Goal: Transaction & Acquisition: Purchase product/service

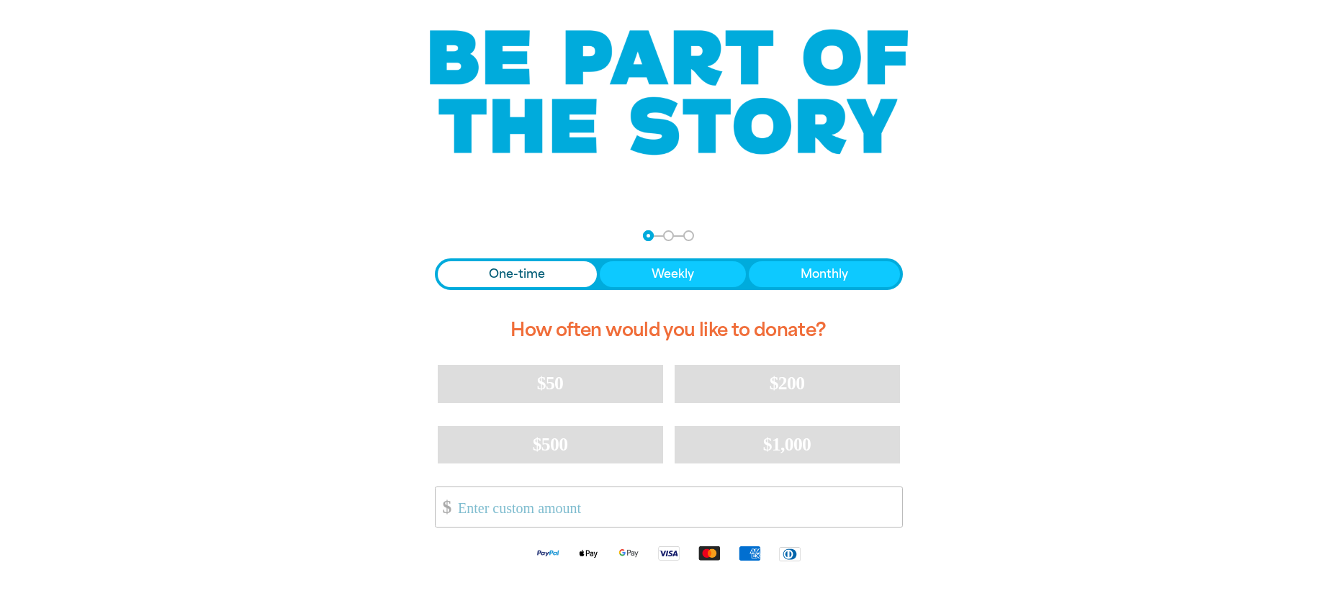
scroll to position [110, 0]
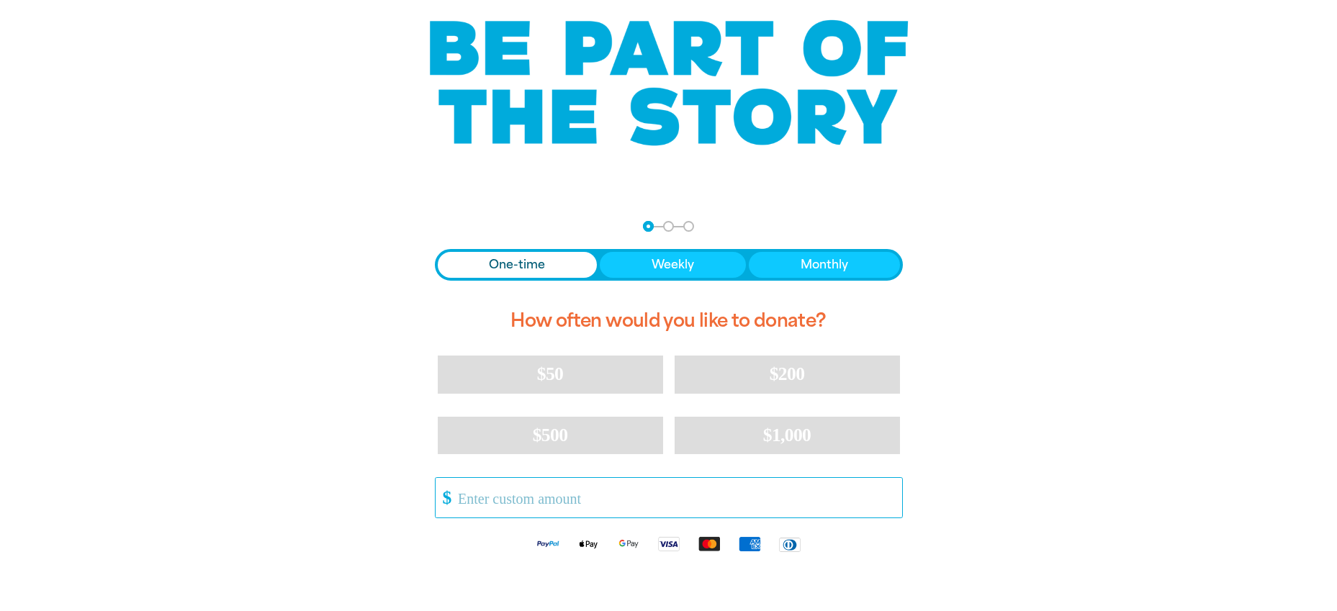
drag, startPoint x: 511, startPoint y: 501, endPoint x: 567, endPoint y: 498, distance: 56.3
click at [511, 501] on input "Other Amount" at bounding box center [675, 498] width 454 height 40
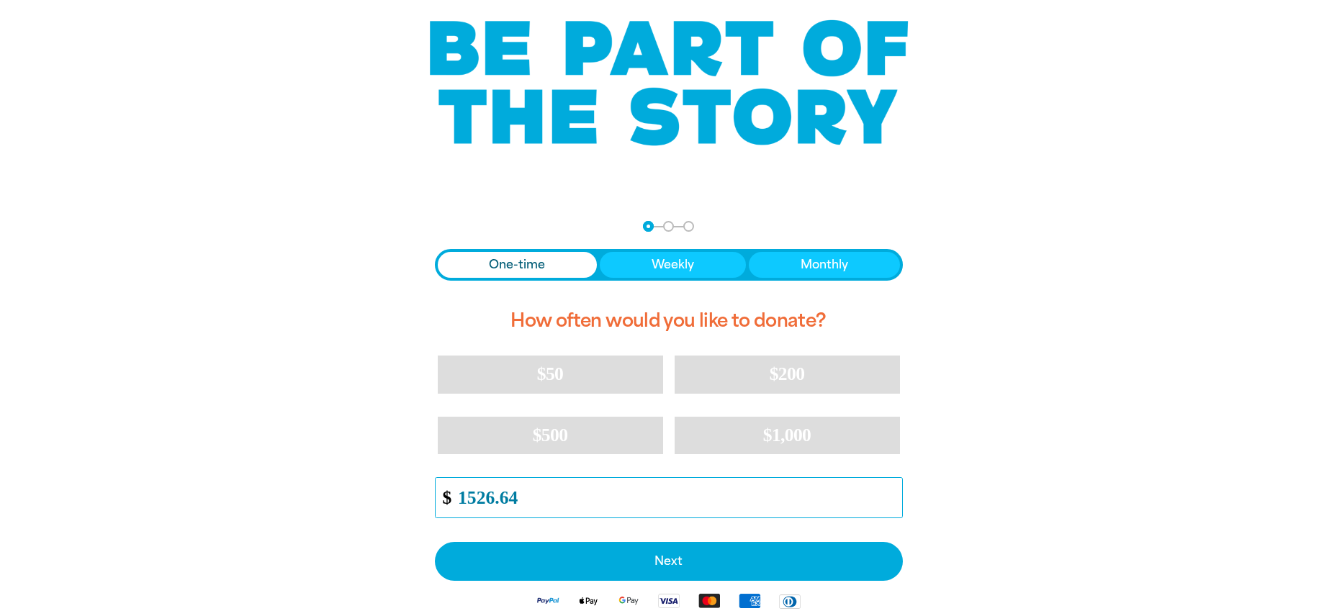
scroll to position [109, 0]
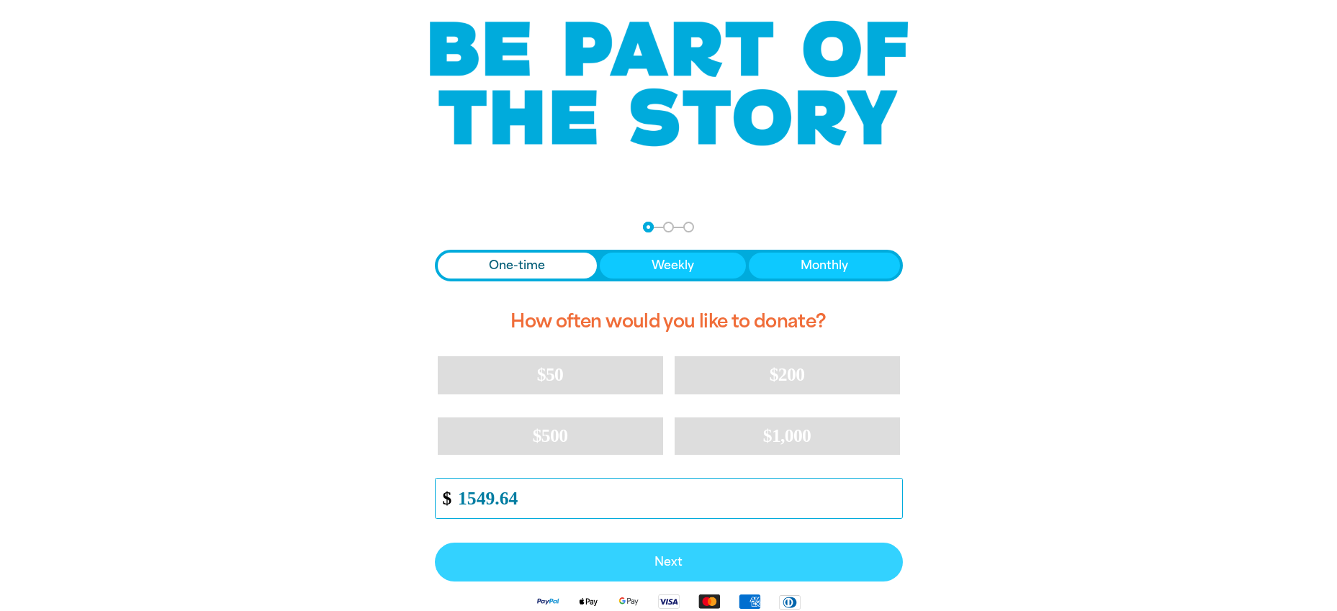
type input "1549.64"
click at [675, 567] on span "Next" at bounding box center [669, 563] width 436 height 12
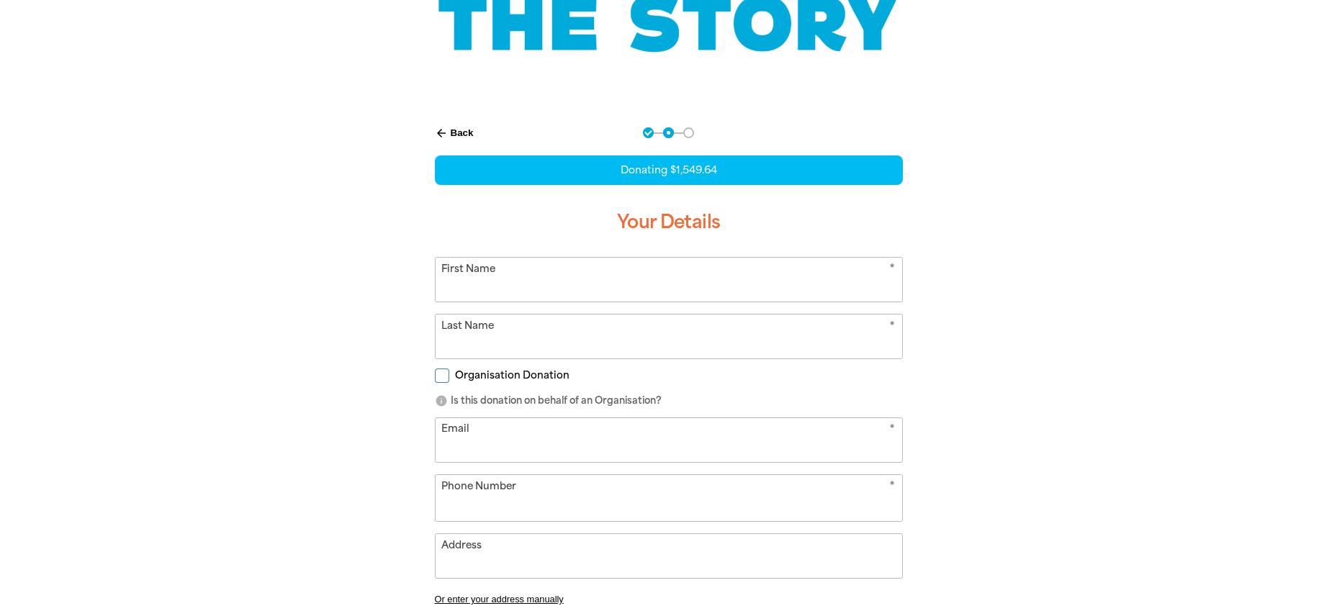
scroll to position [225, 0]
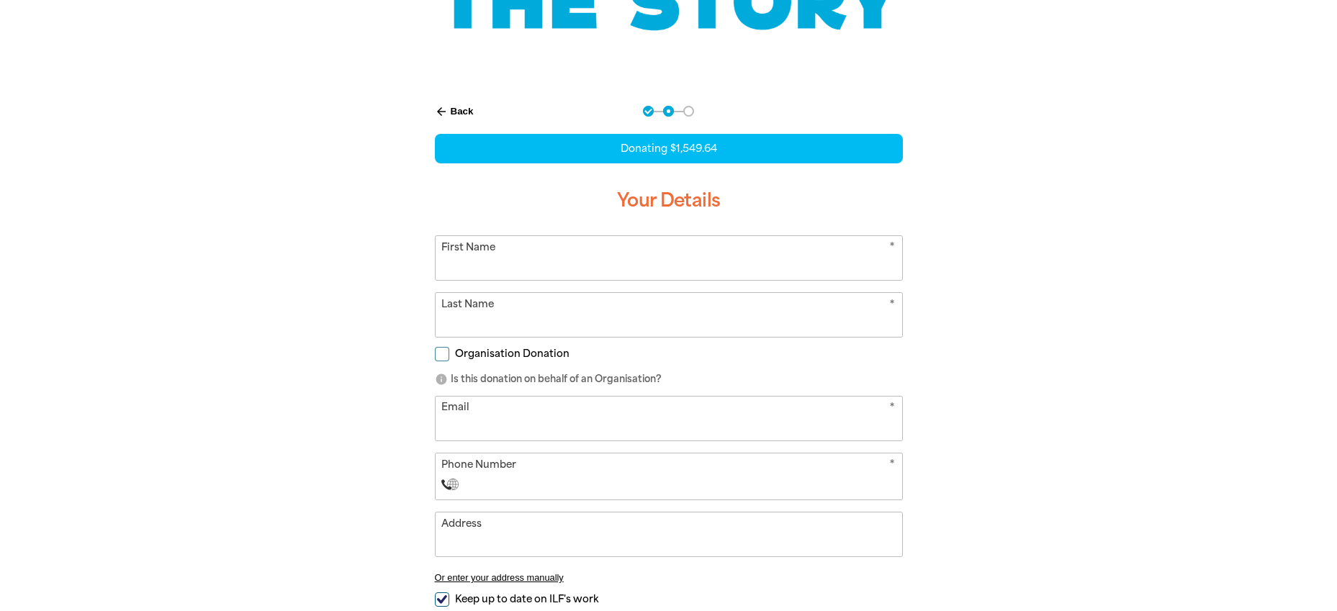
click at [544, 259] on input "First Name" at bounding box center [669, 258] width 467 height 44
click at [441, 354] on form "* First Name * Last Name Organisation Donation info Is this donation on behalf …" at bounding box center [669, 451] width 468 height 432
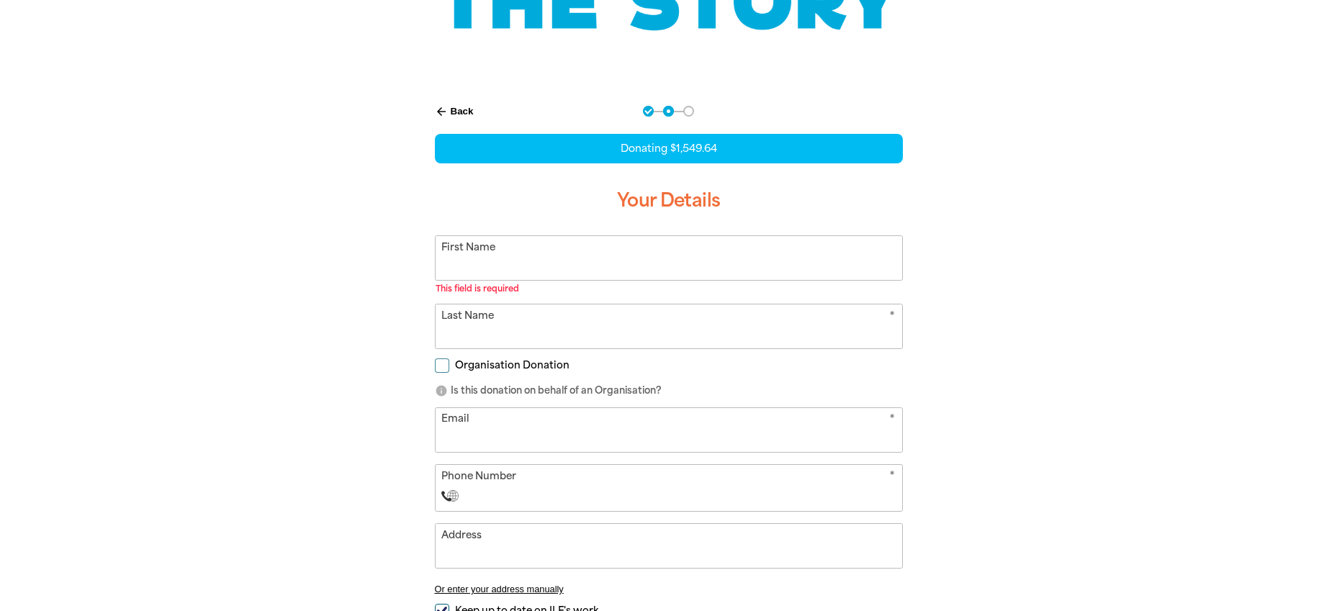
click at [502, 262] on input "First Name" at bounding box center [669, 258] width 467 height 44
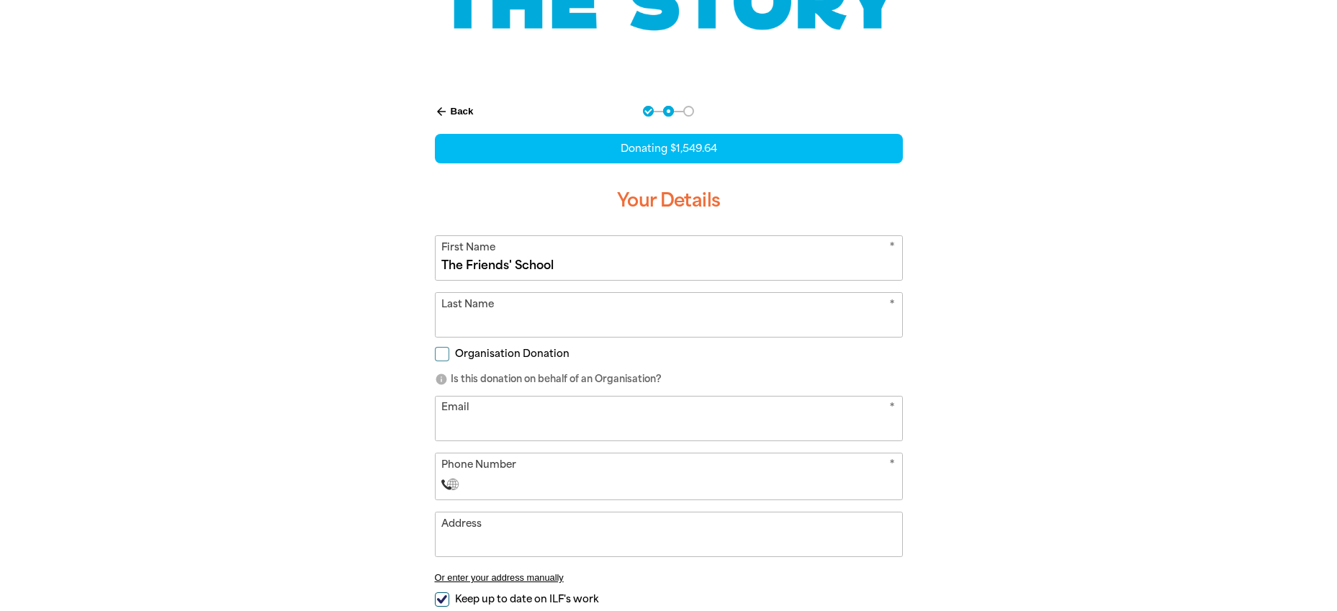
type input "The Friends' School"
click at [438, 349] on input "Organisation Donation" at bounding box center [442, 354] width 14 height 14
checkbox input "true"
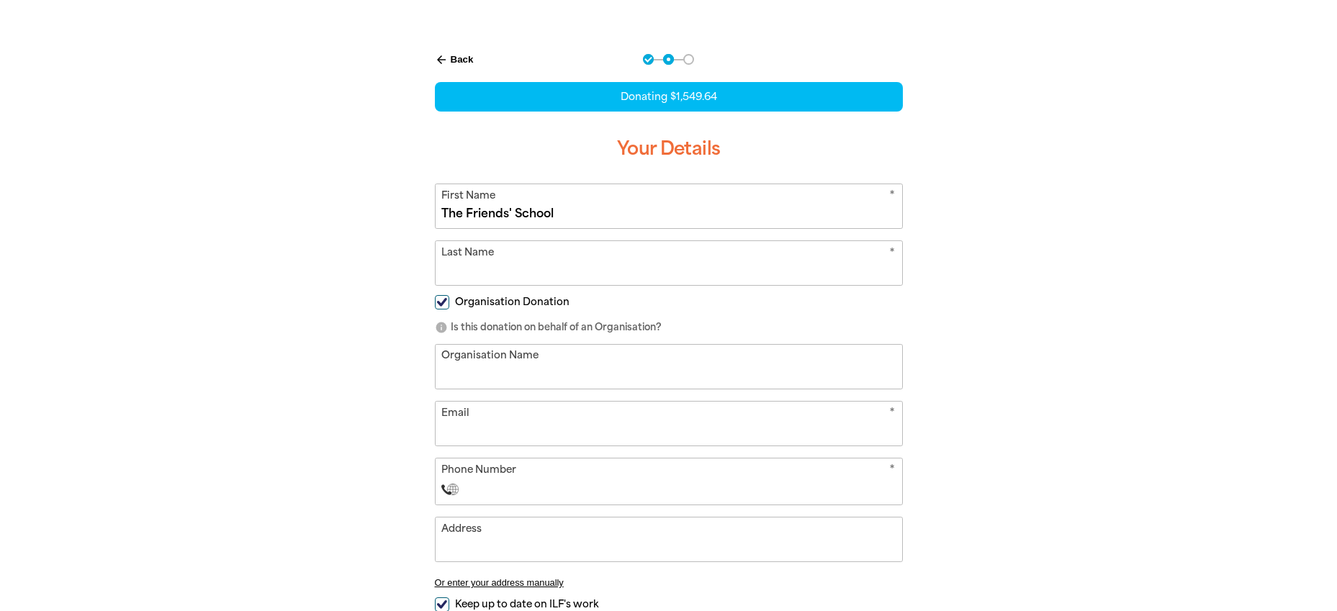
scroll to position [282, 0]
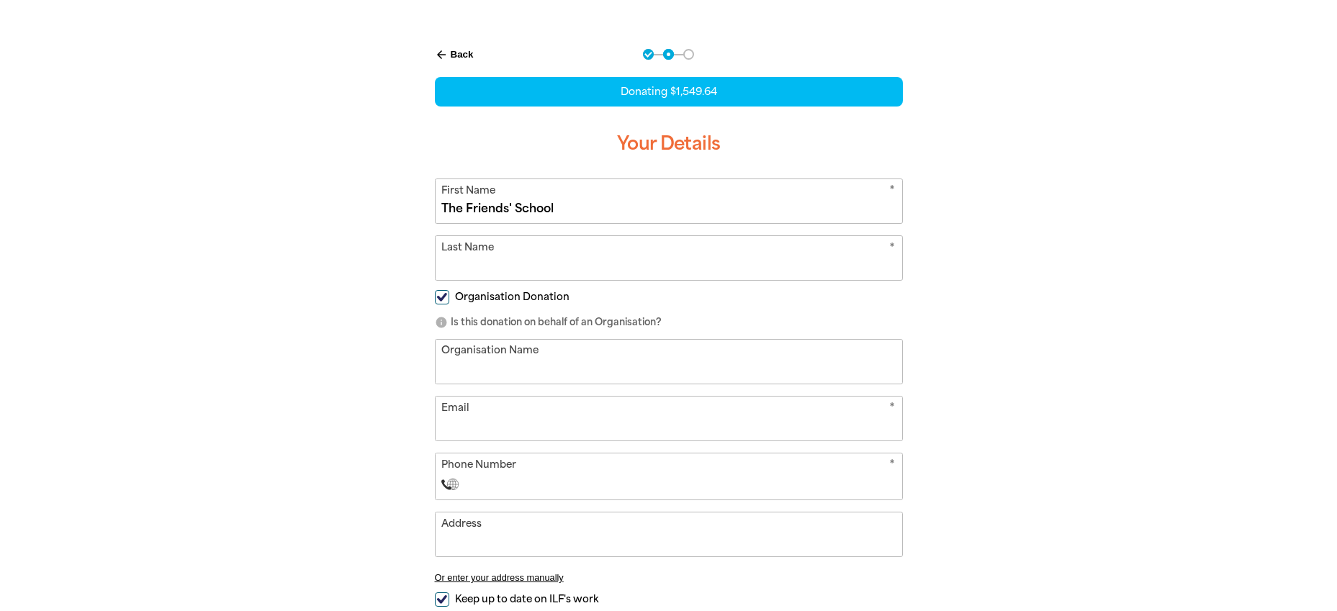
drag, startPoint x: 563, startPoint y: 208, endPoint x: 436, endPoint y: 197, distance: 127.9
click at [436, 197] on input "The Friends' School" at bounding box center [669, 201] width 467 height 44
click at [550, 360] on input "Organisation Name" at bounding box center [669, 362] width 467 height 44
paste input "The Friends' School"
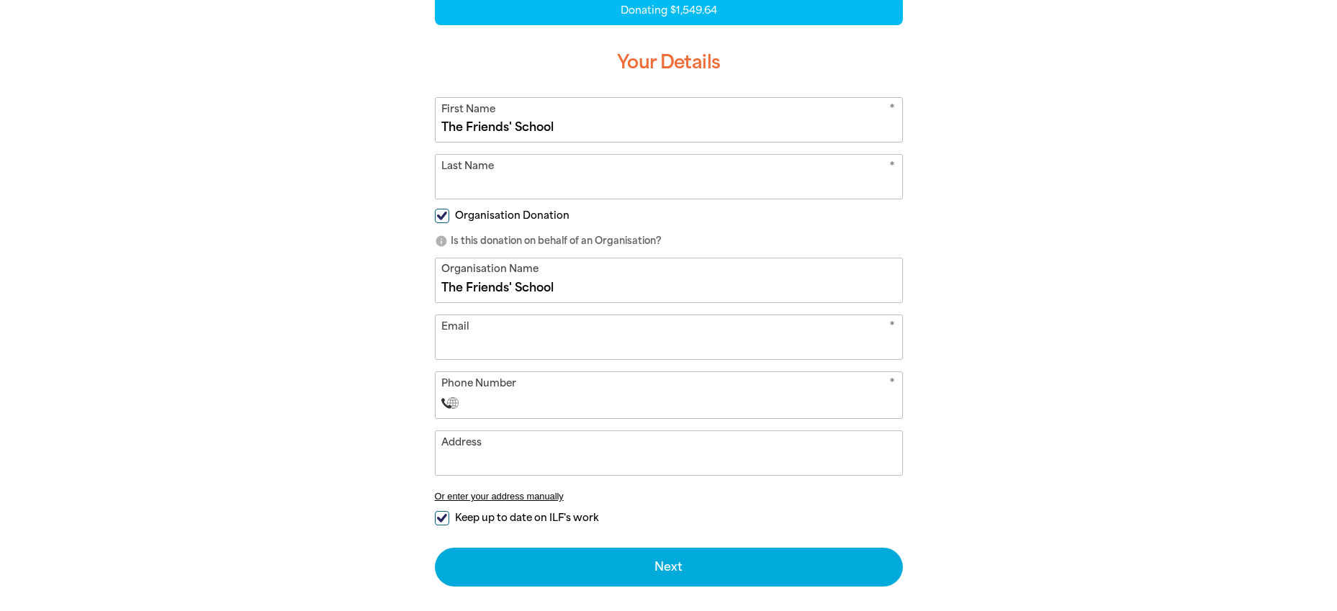
scroll to position [364, 0]
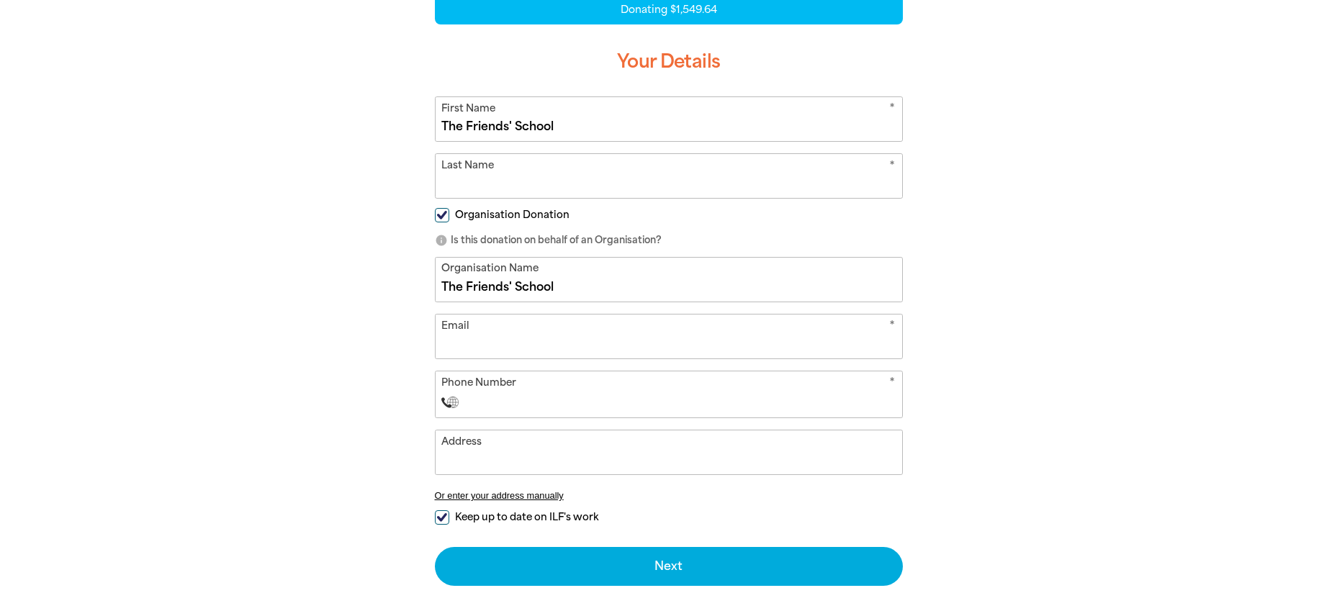
type input "The Friends' School"
click at [493, 344] on input "Email" at bounding box center [669, 337] width 467 height 44
type input "[EMAIL_ADDRESS][DOMAIN_NAME]"
click at [730, 400] on input "Phone Number" at bounding box center [683, 402] width 426 height 17
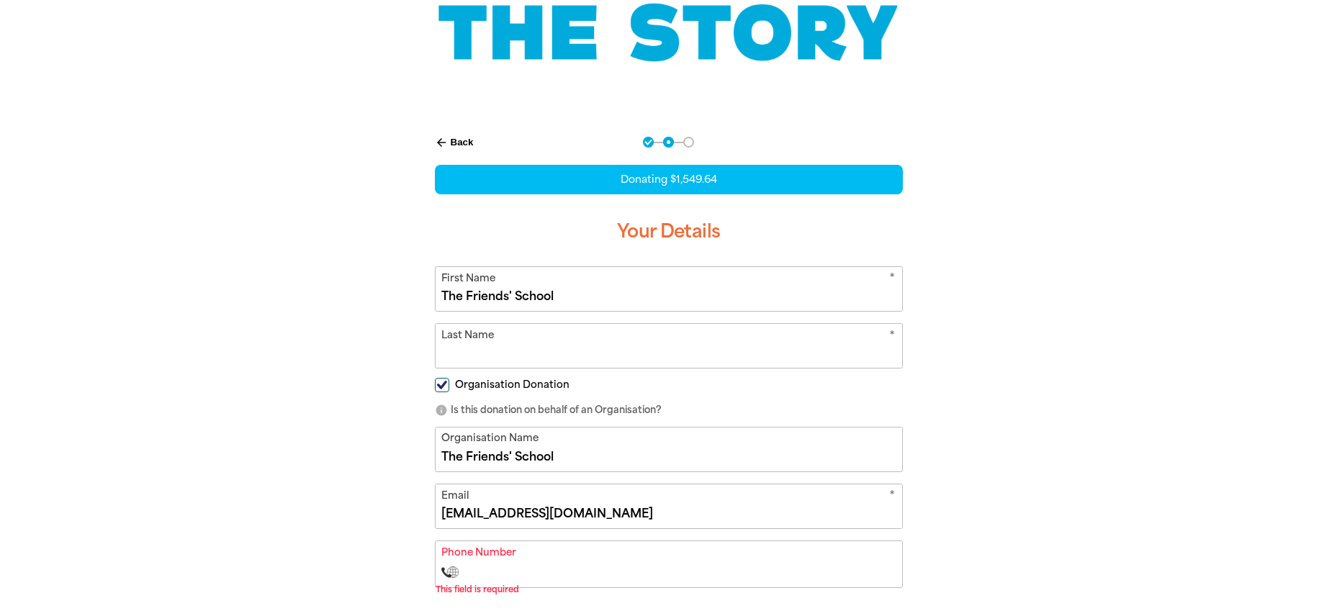
scroll to position [199, 0]
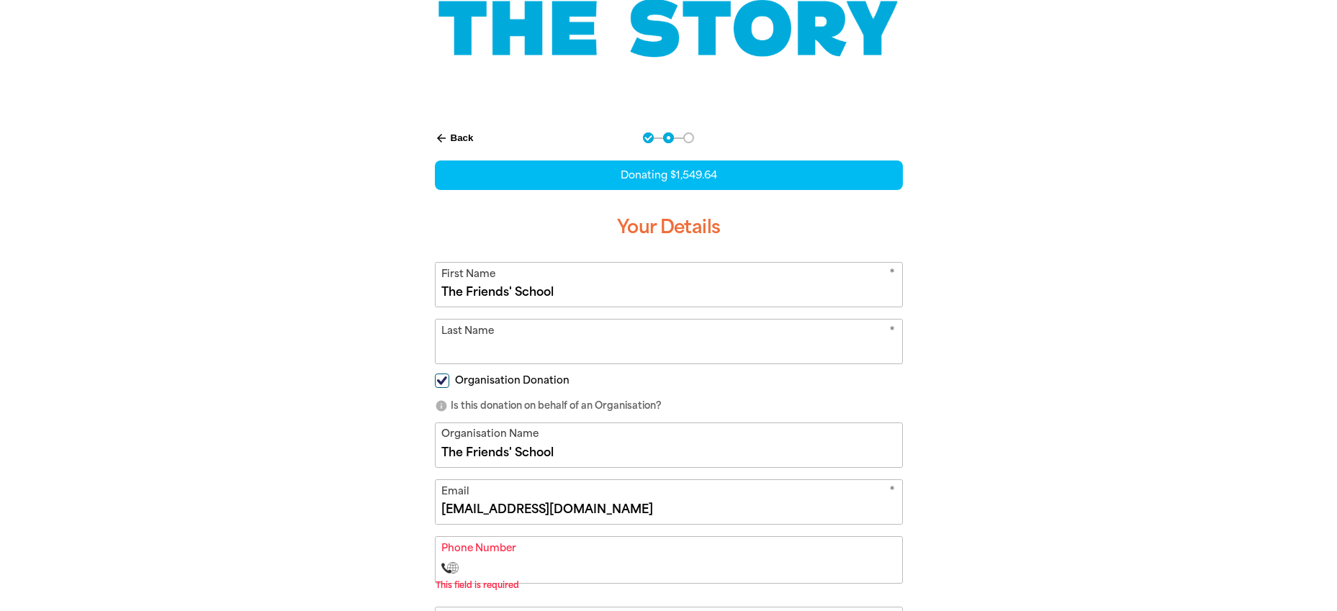
click at [446, 136] on icon "arrow_back" at bounding box center [441, 138] width 13 height 13
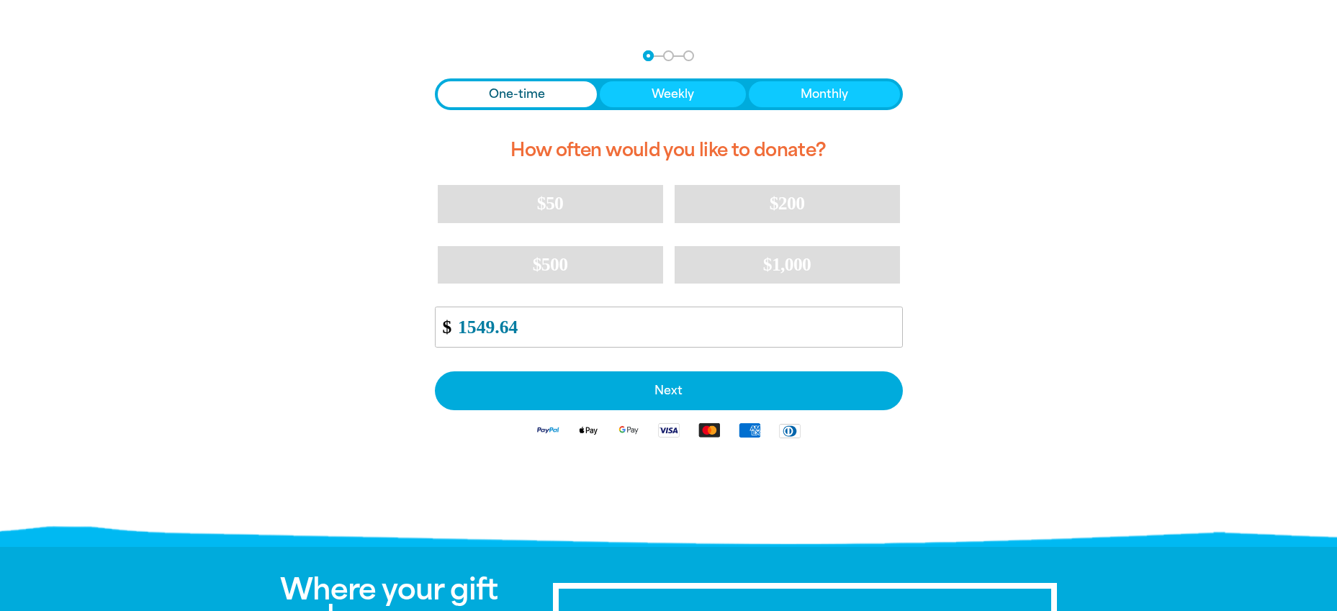
scroll to position [295, 0]
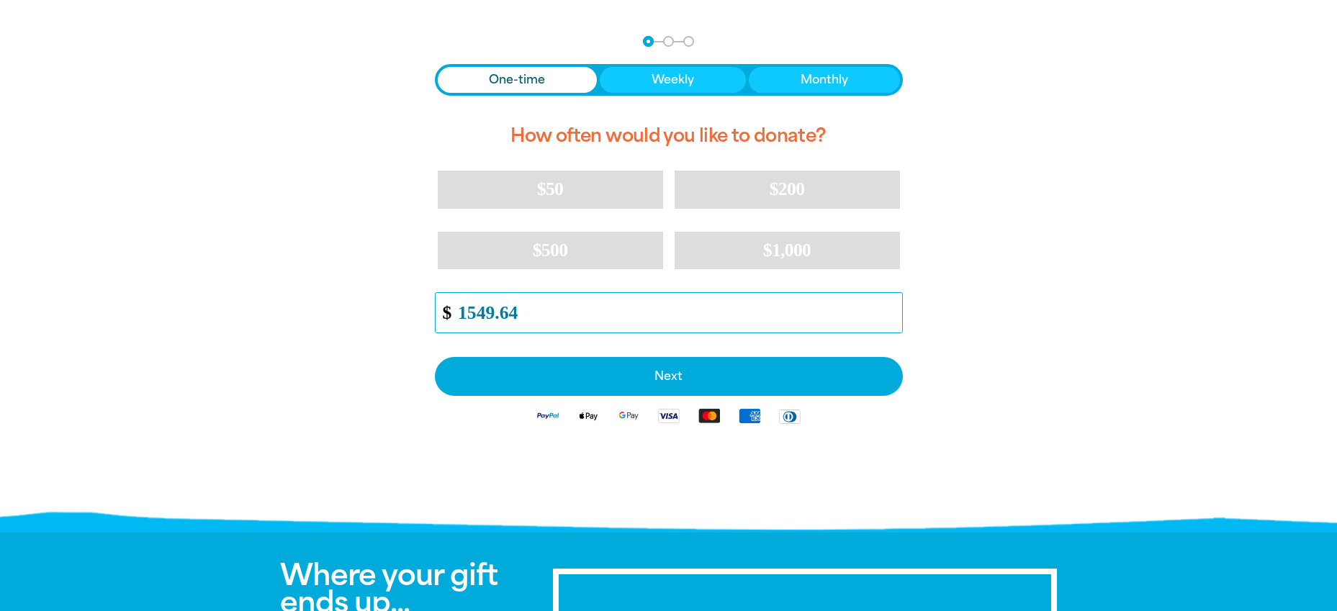
drag, startPoint x: 531, startPoint y: 314, endPoint x: 412, endPoint y: 306, distance: 119.8
click at [412, 306] on div "arrow_back Back Step 1 Step 2 Step 3 One-time Weekly Monthly How often would yo…" at bounding box center [668, 272] width 547 height 508
click at [494, 309] on input "1549.64" at bounding box center [675, 313] width 454 height 40
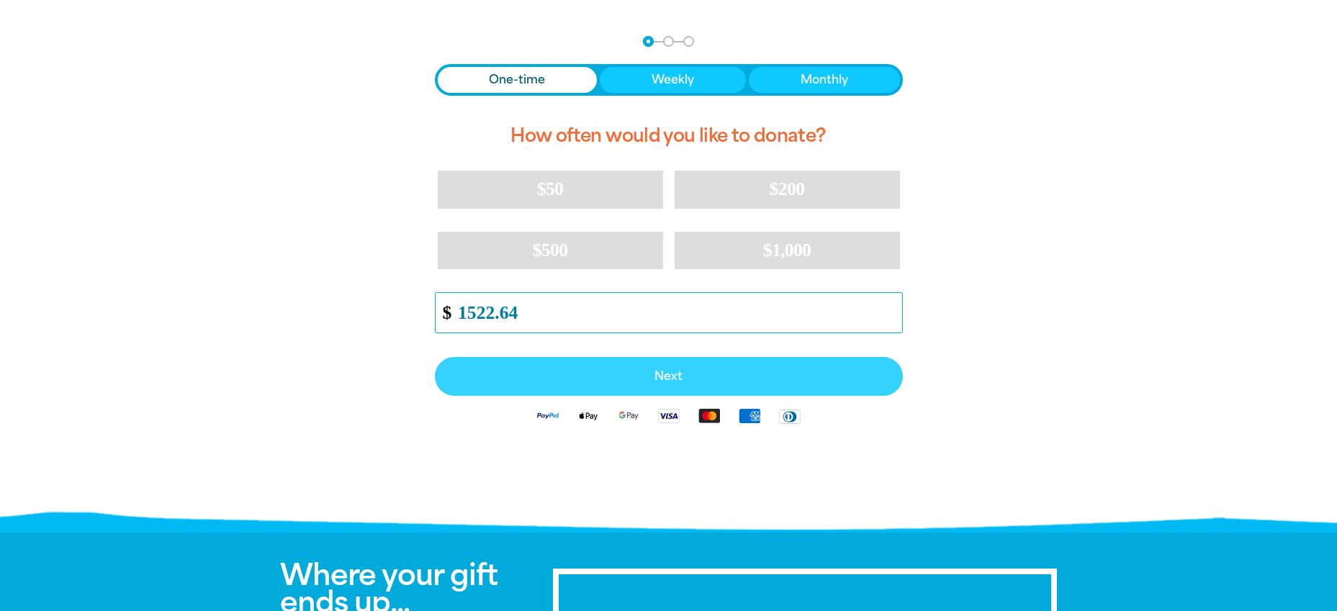
type input "1522.64"
click at [668, 385] on button "Next" at bounding box center [669, 376] width 468 height 39
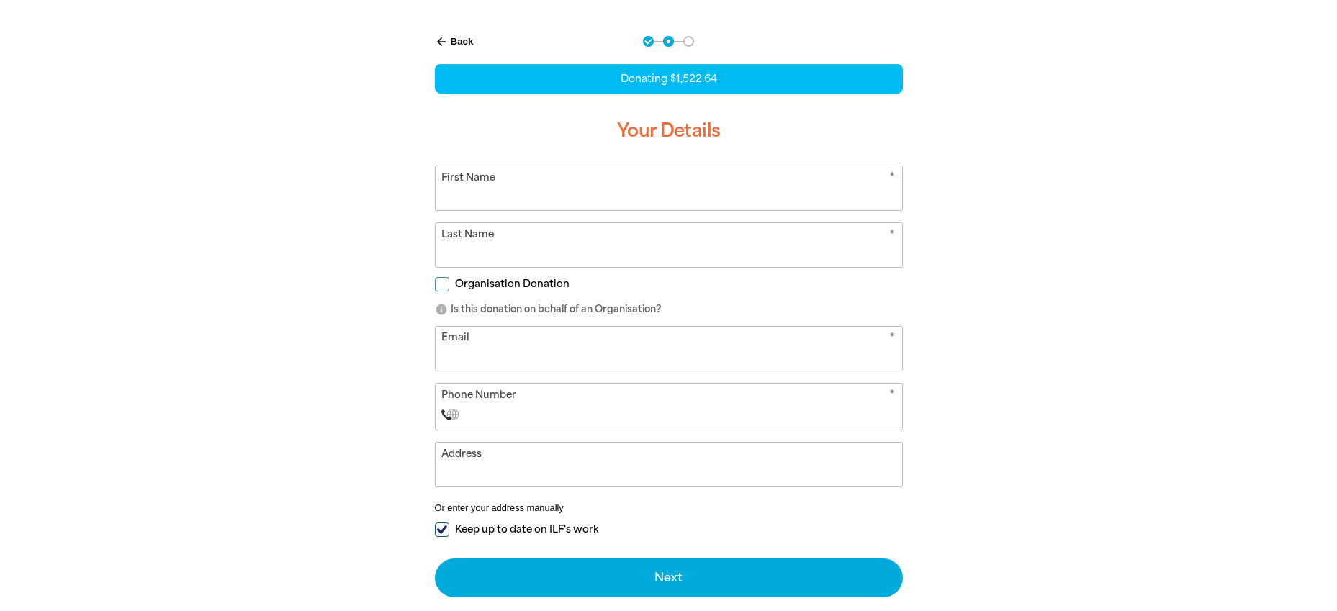
click at [530, 211] on form "* First Name * Last Name Organisation Donation info Is this donation on behalf …" at bounding box center [669, 382] width 468 height 432
click at [529, 194] on input "First Name" at bounding box center [669, 188] width 467 height 44
type input "The Friends' School"
drag, startPoint x: 442, startPoint y: 281, endPoint x: 471, endPoint y: 292, distance: 31.0
click at [443, 281] on input "Organisation Donation" at bounding box center [442, 284] width 14 height 14
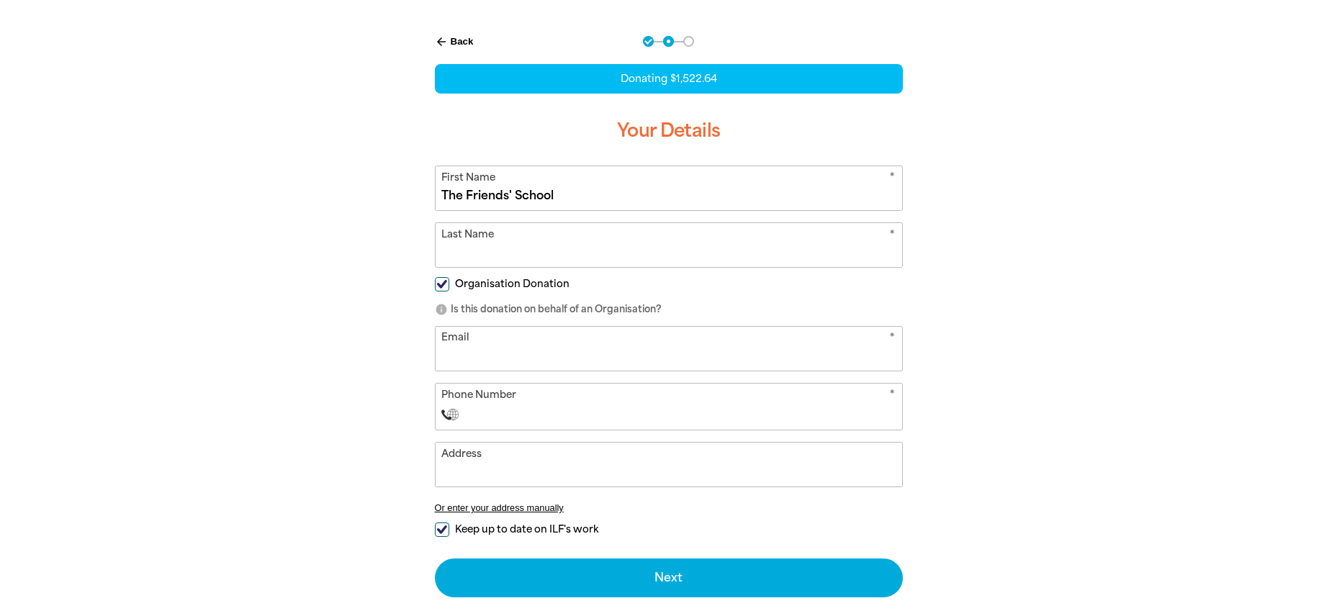
checkbox input "true"
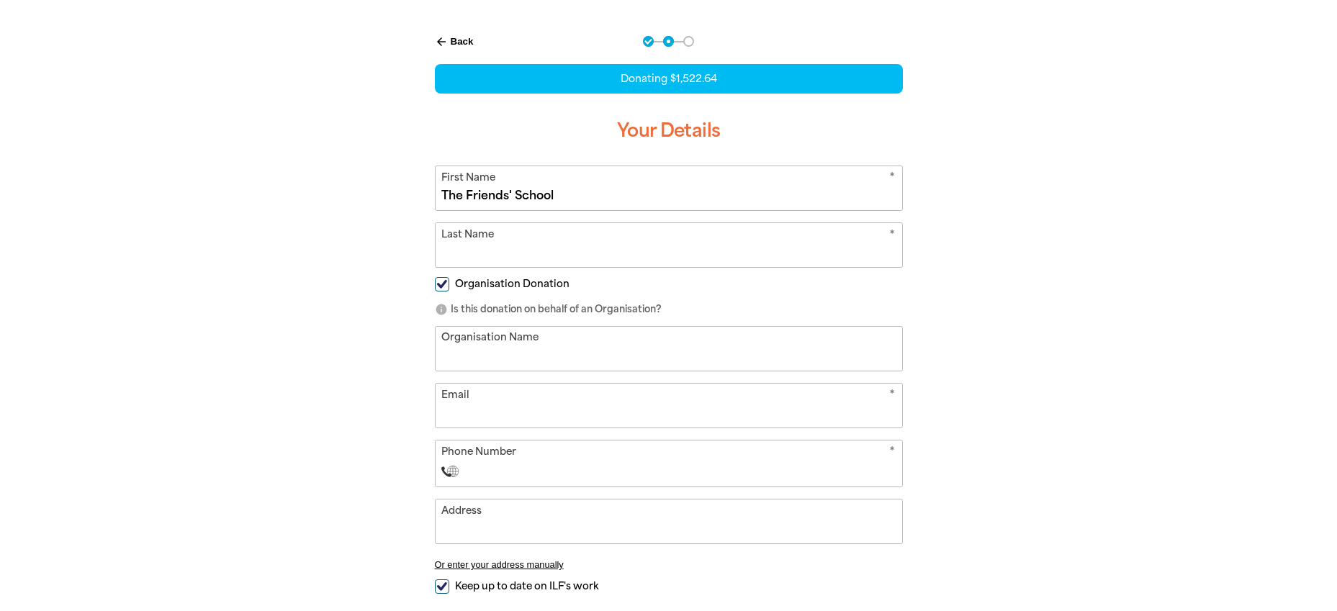
click at [493, 344] on input "Organisation Name" at bounding box center [669, 349] width 467 height 44
drag, startPoint x: 573, startPoint y: 194, endPoint x: 444, endPoint y: 199, distance: 128.3
click at [408, 181] on div "arrow_back Back Step 1 Step 2 Step 3 Donating $1,522.64 Your Details * First Na…" at bounding box center [668, 381] width 547 height 727
click at [552, 354] on input "Organisation Name" at bounding box center [669, 349] width 467 height 44
paste input "The Friends' School"
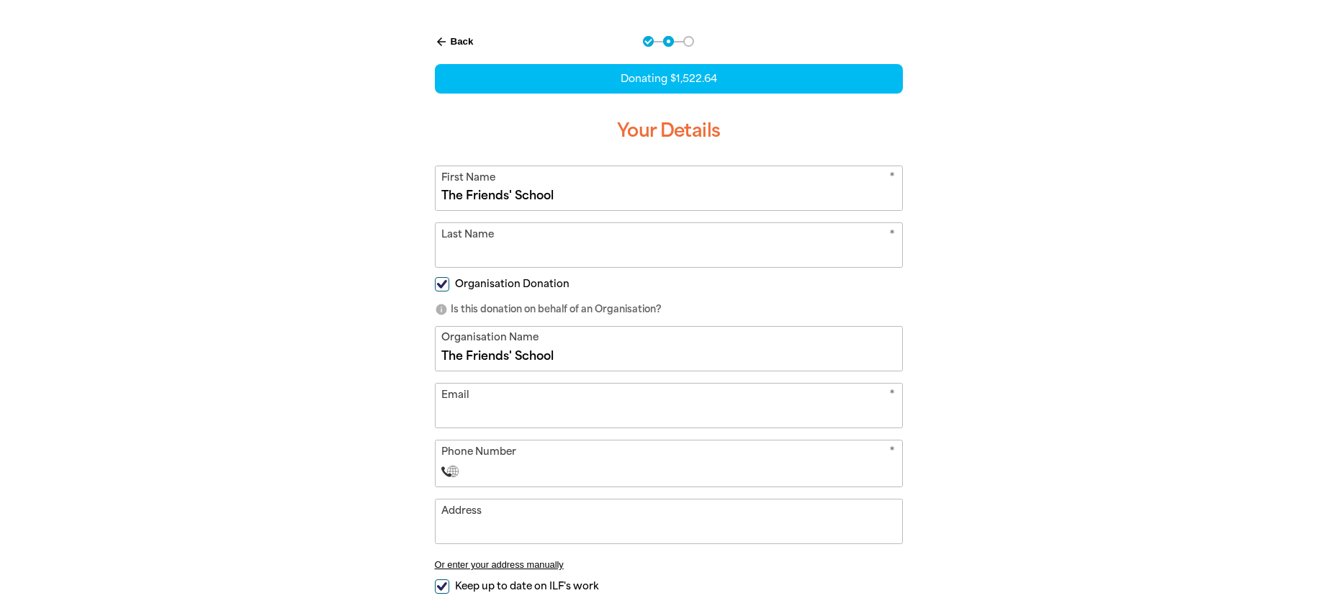
type input "The Friends' School"
drag, startPoint x: 480, startPoint y: 412, endPoint x: 497, endPoint y: 412, distance: 17.3
click at [480, 412] on input "Email" at bounding box center [669, 406] width 467 height 44
type input "[EMAIL_ADDRESS][DOMAIN_NAME]"
click at [737, 467] on input "Phone Number" at bounding box center [683, 471] width 426 height 17
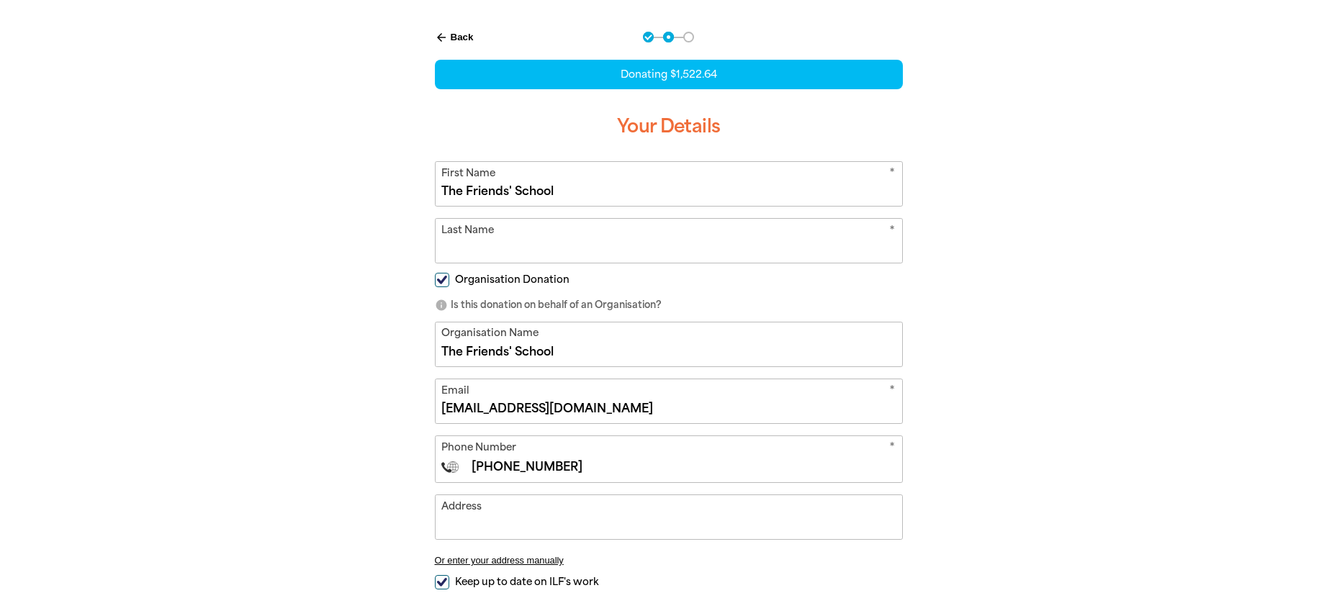
type input "[PHONE_NUMBER]"
drag, startPoint x: 533, startPoint y: 528, endPoint x: 581, endPoint y: 508, distance: 52.0
click at [533, 528] on input "Address" at bounding box center [669, 517] width 467 height 44
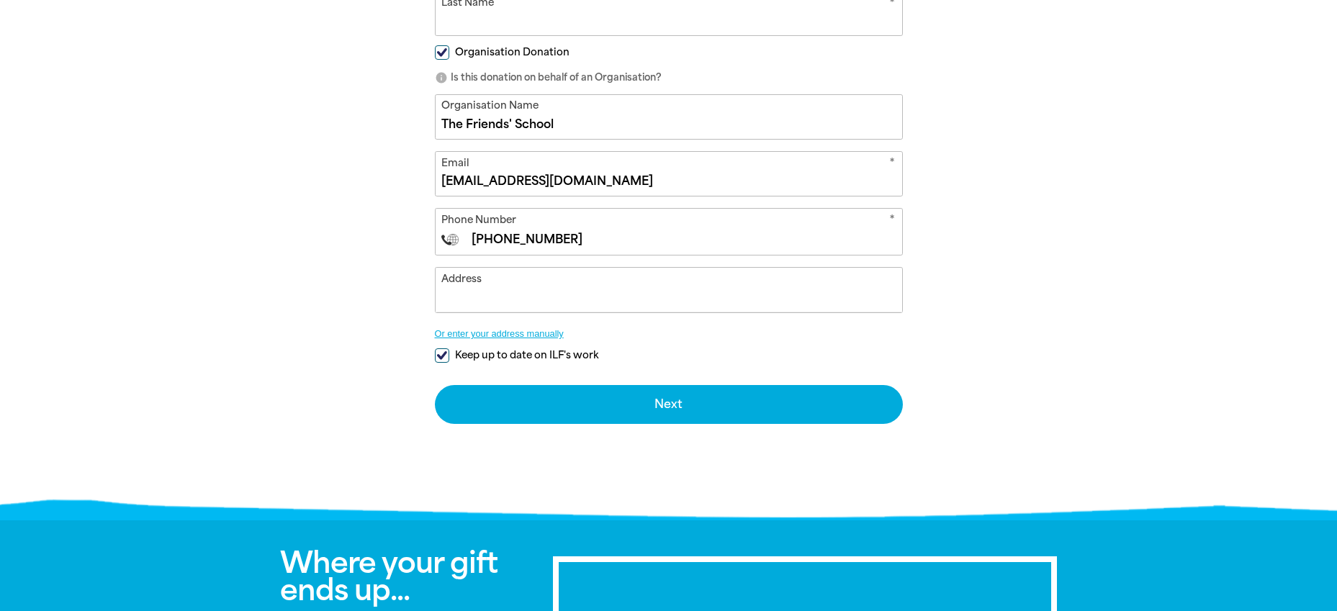
scroll to position [528, 0]
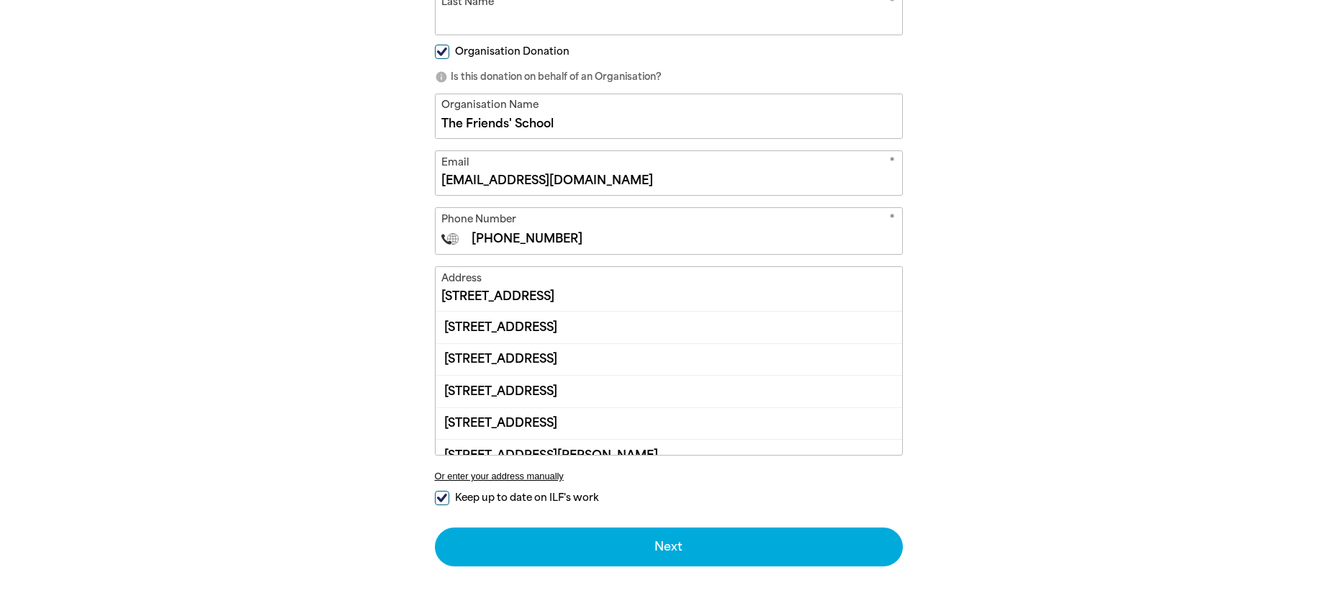
drag, startPoint x: 632, startPoint y: 322, endPoint x: 642, endPoint y: 323, distance: 10.1
click at [633, 322] on div "[STREET_ADDRESS]" at bounding box center [669, 327] width 467 height 31
type input "[STREET_ADDRESS]"
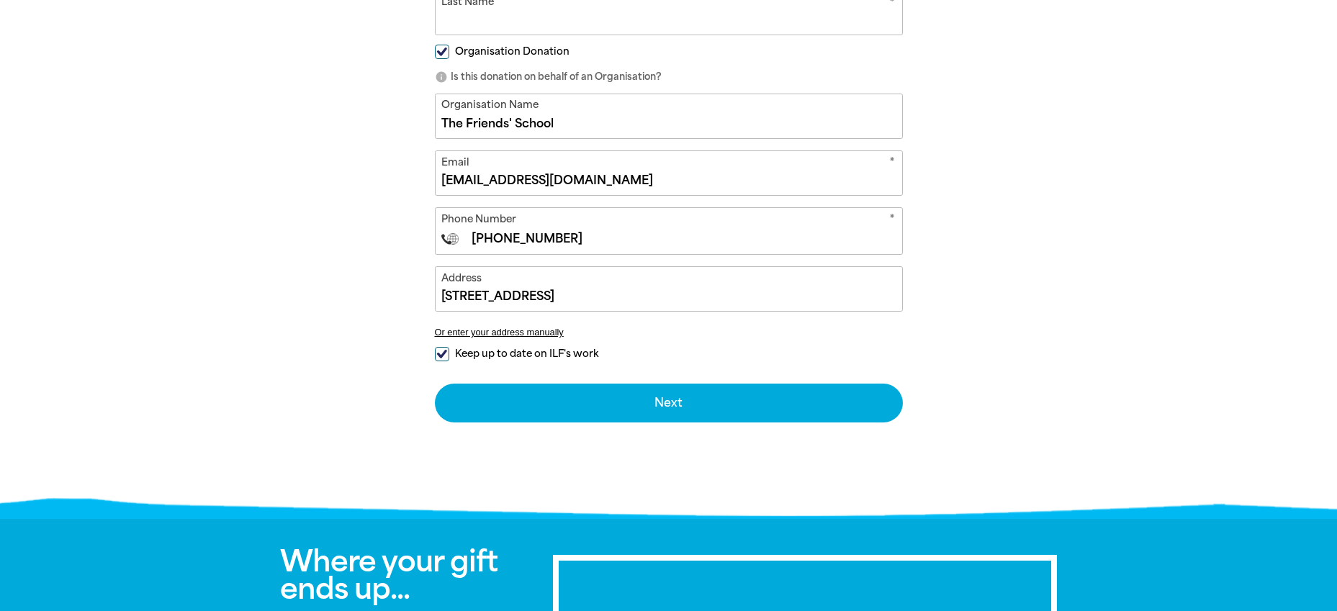
drag, startPoint x: 439, startPoint y: 350, endPoint x: 493, endPoint y: 360, distance: 54.9
click at [445, 351] on input "Keep up to date on ILF's work" at bounding box center [442, 354] width 14 height 14
checkbox input "false"
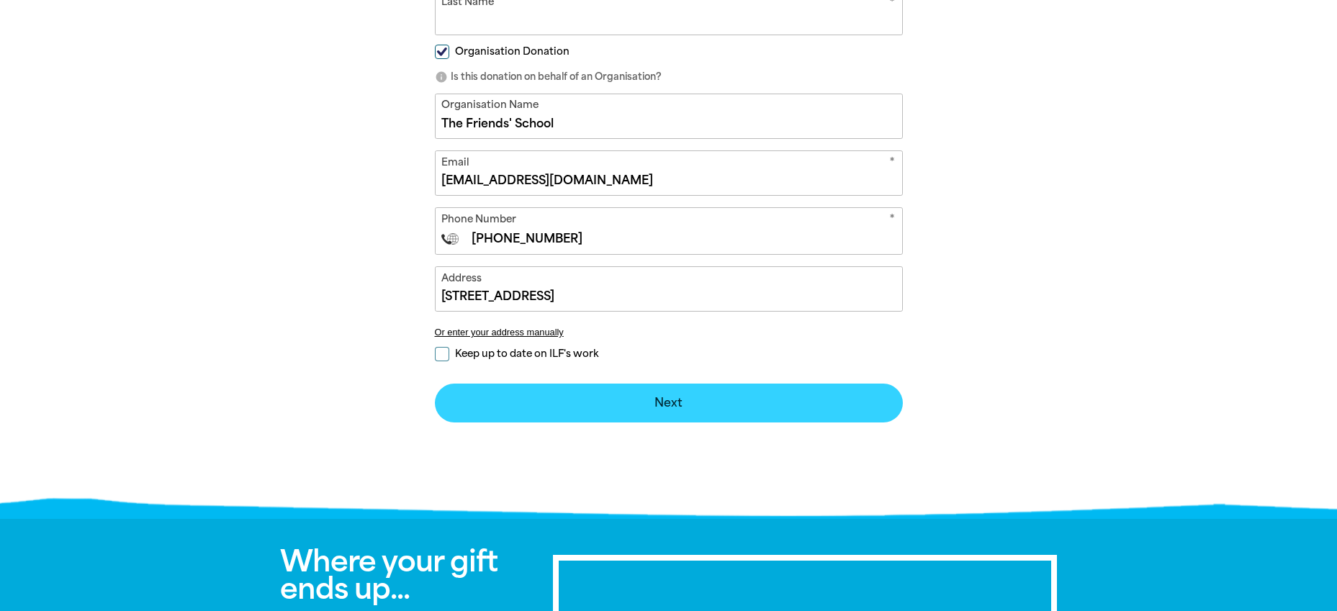
click at [666, 400] on button "Next chevron_right" at bounding box center [669, 403] width 468 height 39
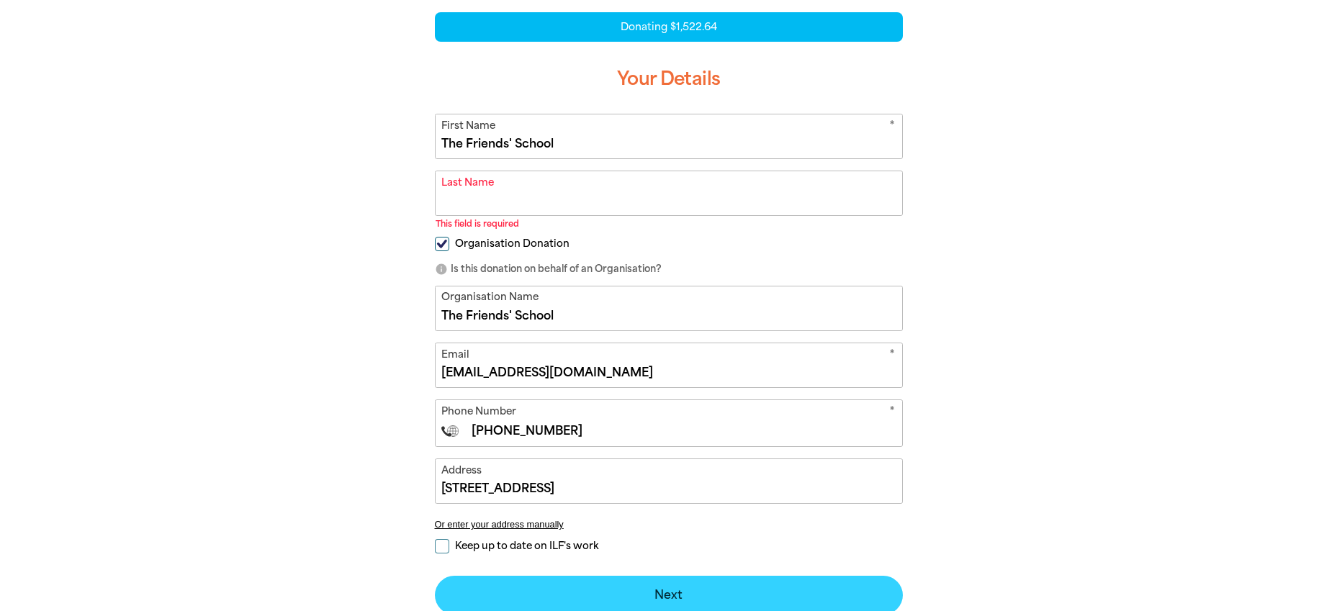
scroll to position [318, 0]
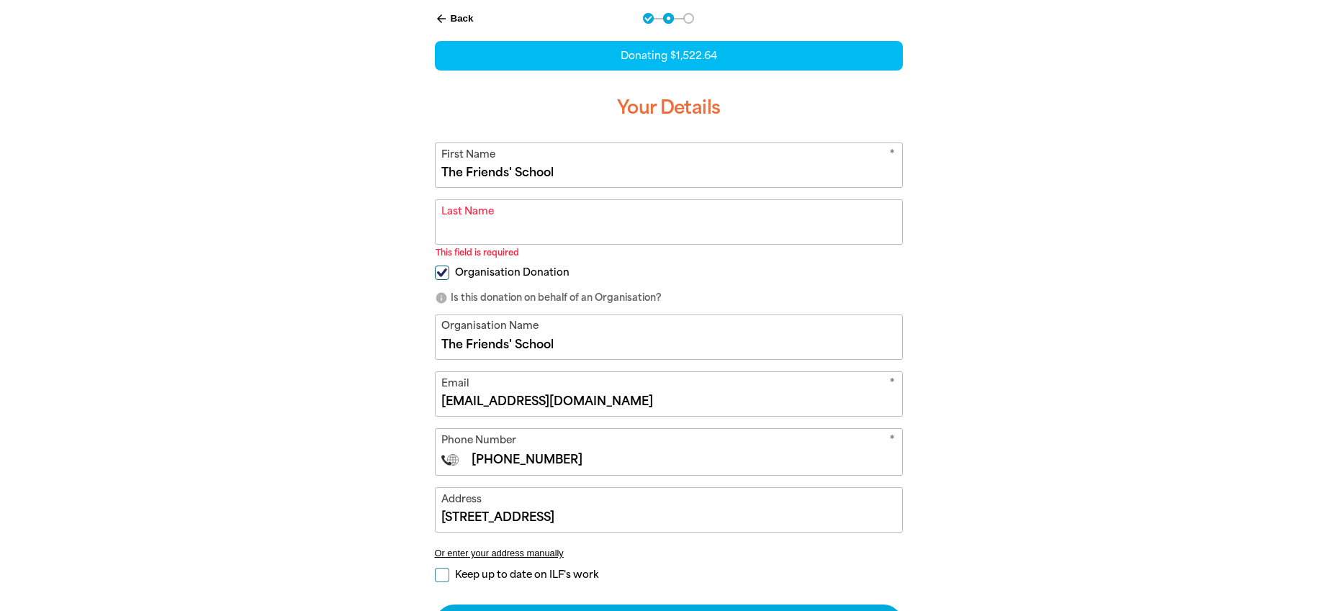
drag, startPoint x: 488, startPoint y: 170, endPoint x: 446, endPoint y: 176, distance: 41.6
click at [425, 167] on div "arrow_back Back Step 1 Step 2 Step 3 Donating $1,522.64 Your Details * First Na…" at bounding box center [669, 328] width 504 height 666
click at [750, 238] on input "Last Name" at bounding box center [669, 222] width 467 height 44
paste input "The Friends' School"
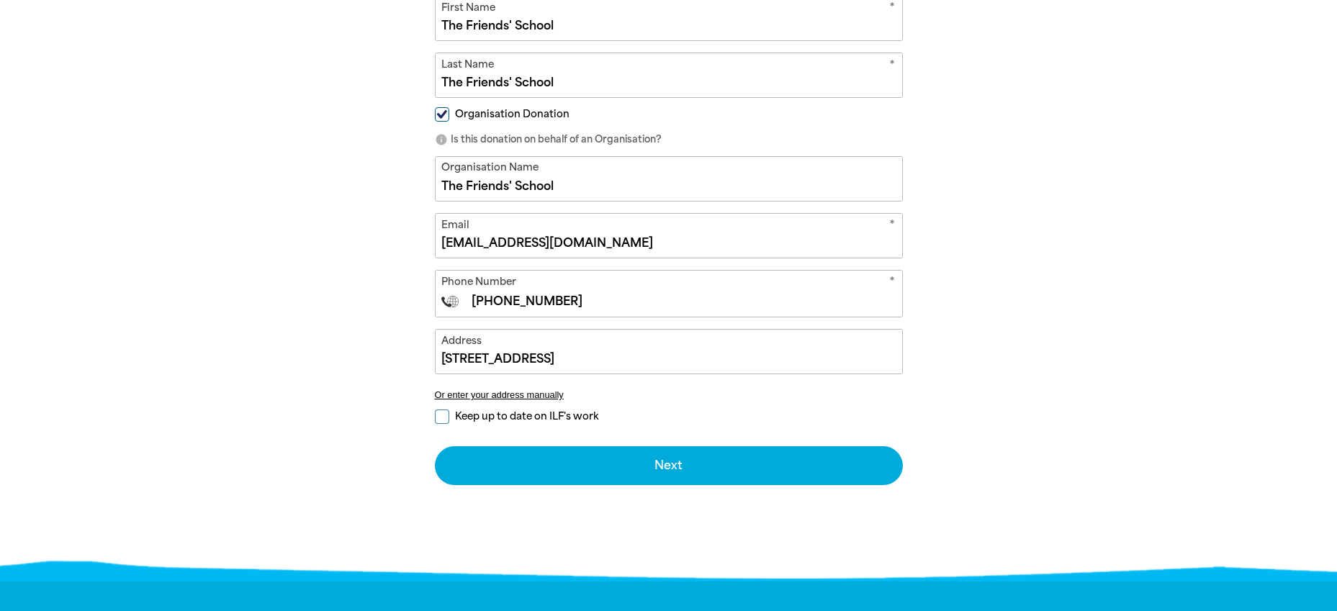
scroll to position [470, 0]
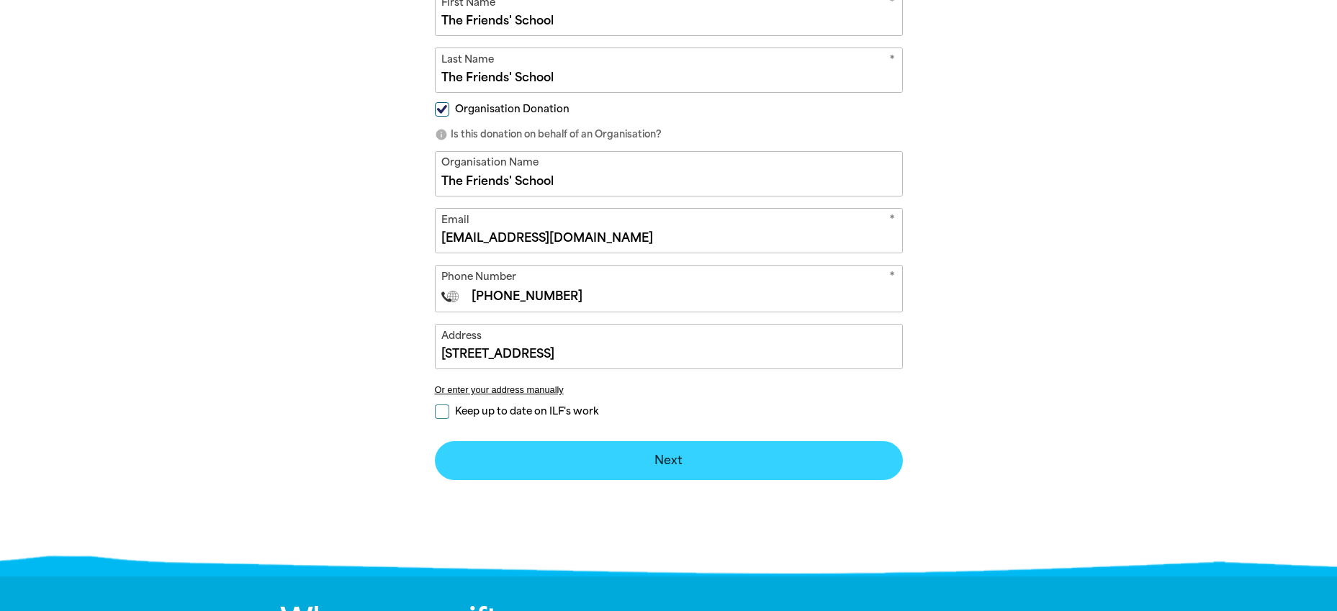
type input "The Friends' School"
click at [675, 454] on button "Next chevron_right" at bounding box center [669, 460] width 468 height 39
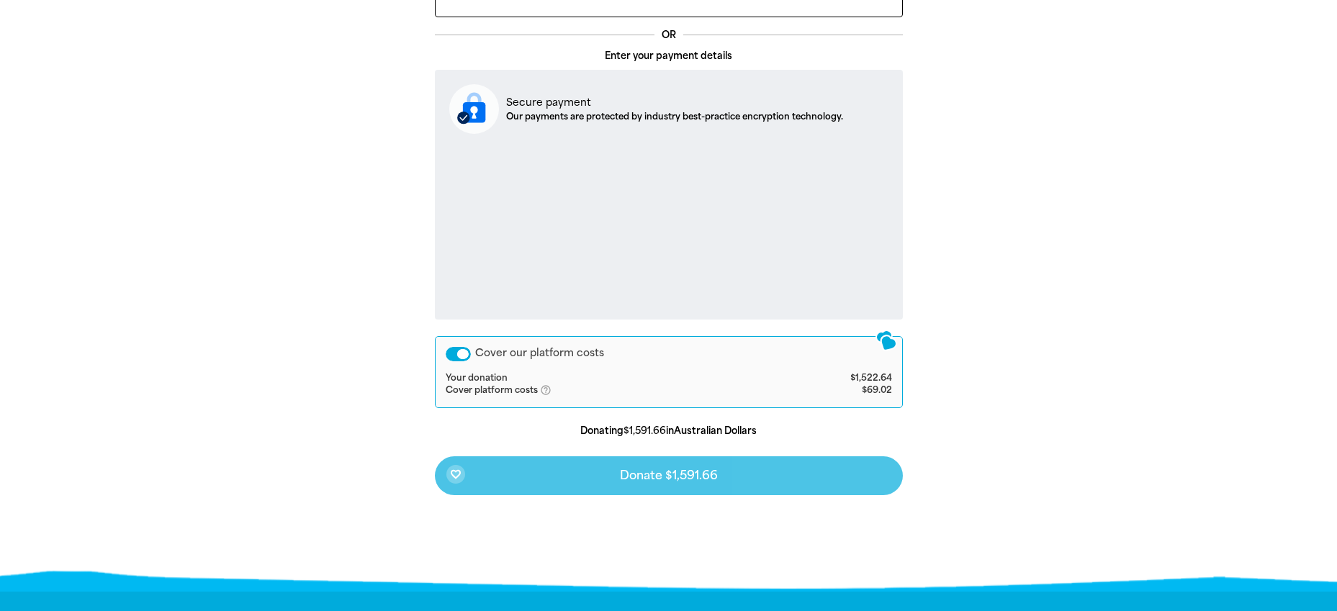
scroll to position [472, 0]
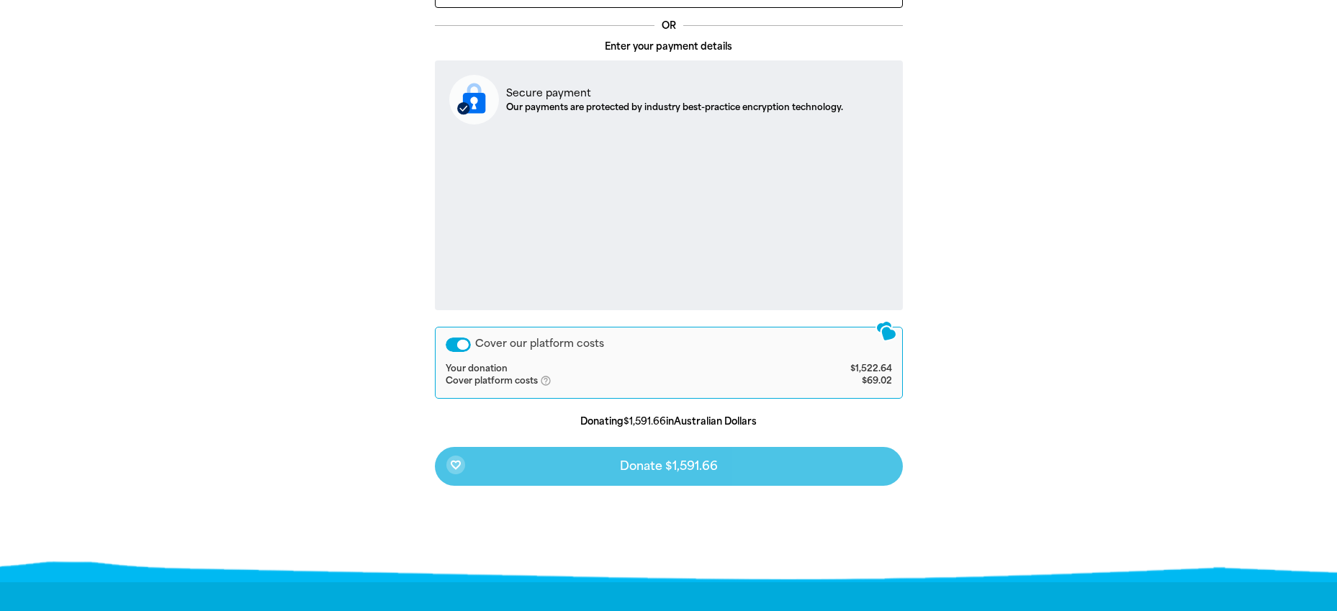
click at [459, 345] on div "Cover our platform costs" at bounding box center [458, 345] width 25 height 14
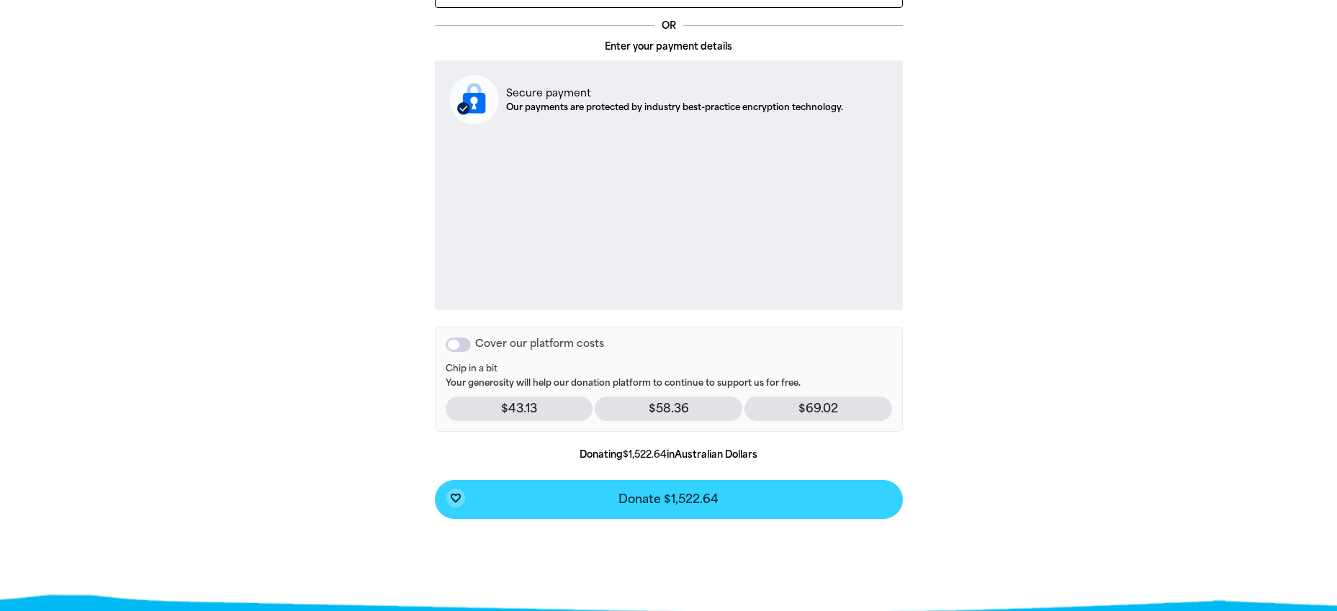
click at [676, 498] on span "Donate $1,522.64" at bounding box center [669, 500] width 100 height 12
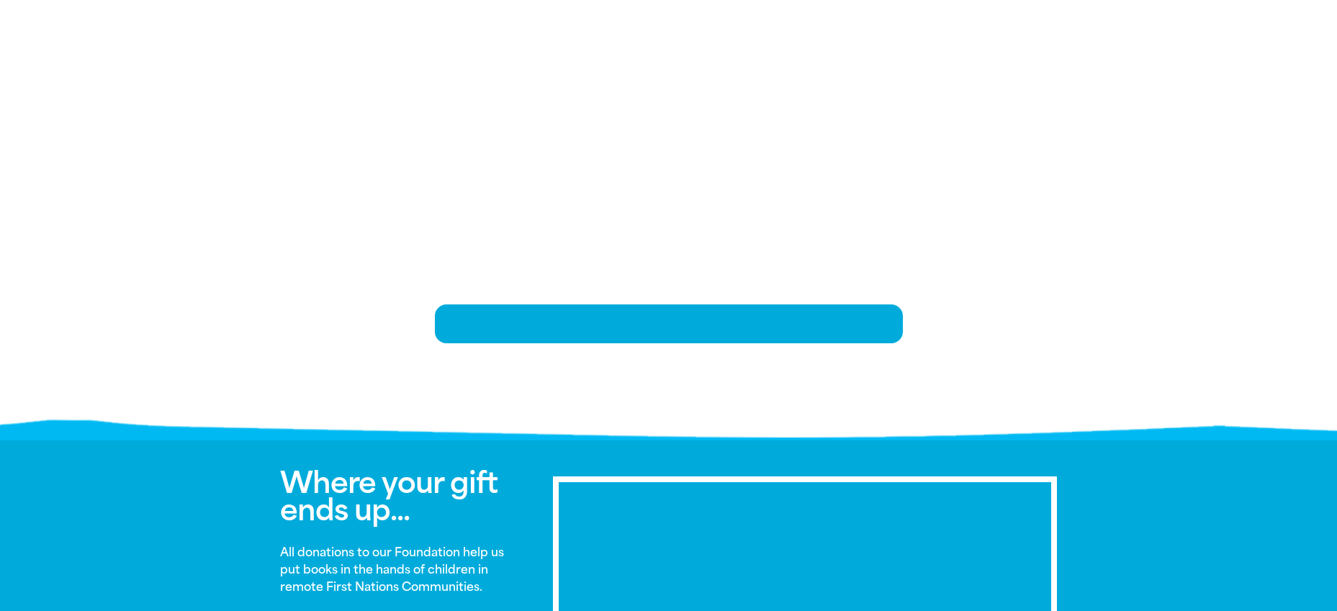
scroll to position [295, 0]
